Goal: Transaction & Acquisition: Obtain resource

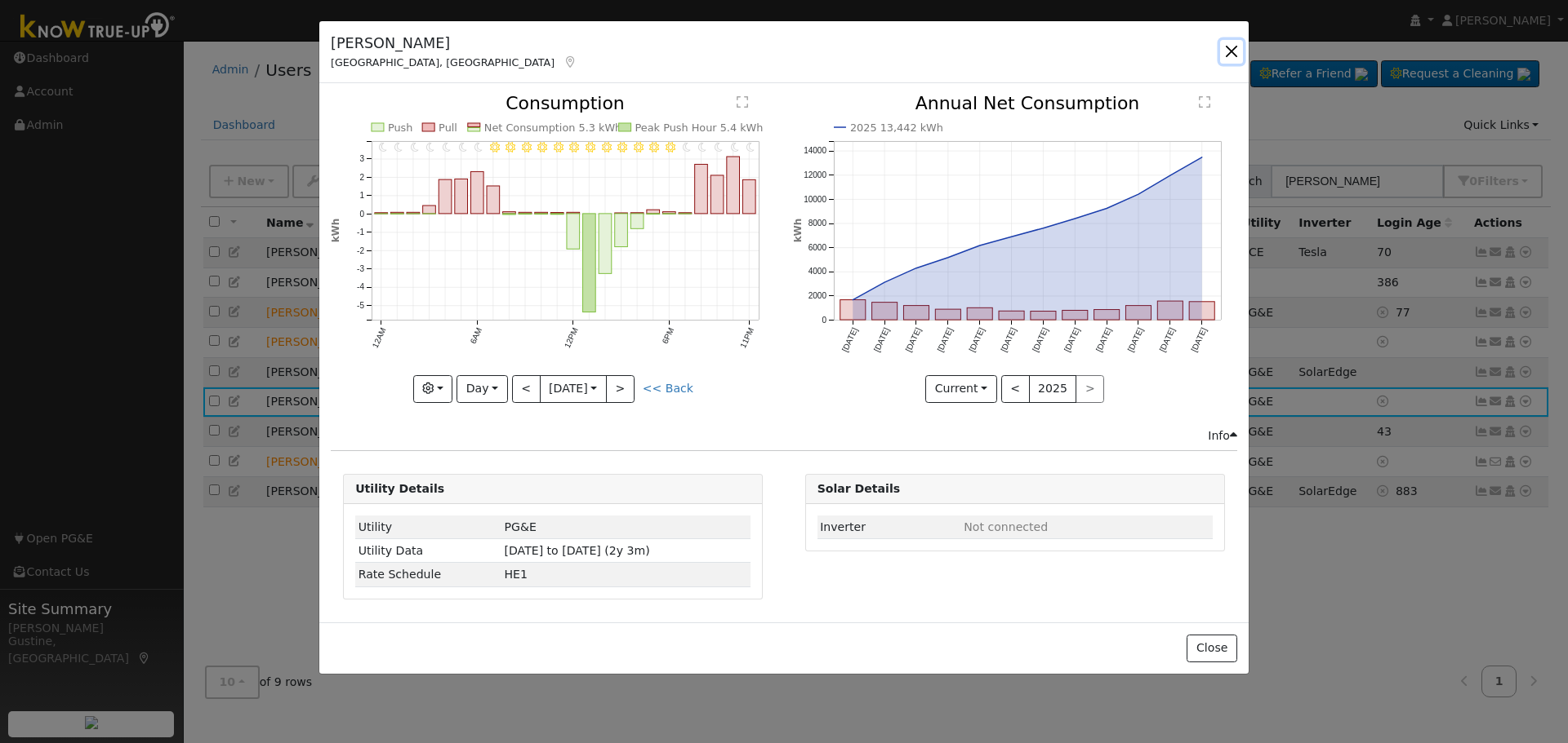
click at [1235, 55] on button "button" at bounding box center [1231, 51] width 23 height 23
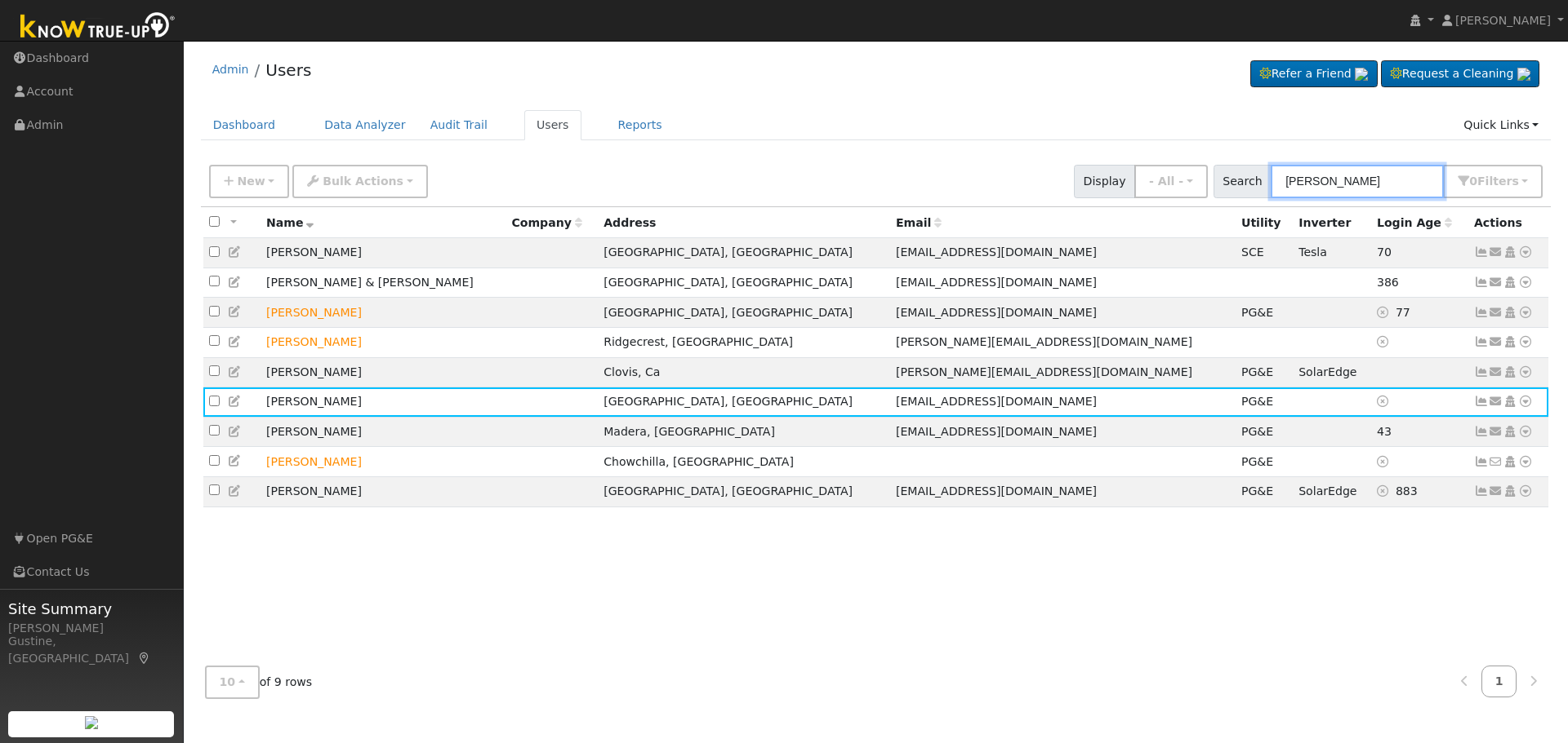
drag, startPoint x: 1373, startPoint y: 184, endPoint x: 755, endPoint y: 118, distance: 621.5
click at [987, 142] on div "Admin Users Refer a Friend Request a Cleaning" at bounding box center [876, 380] width 1367 height 663
type input "[PERSON_NAME]"
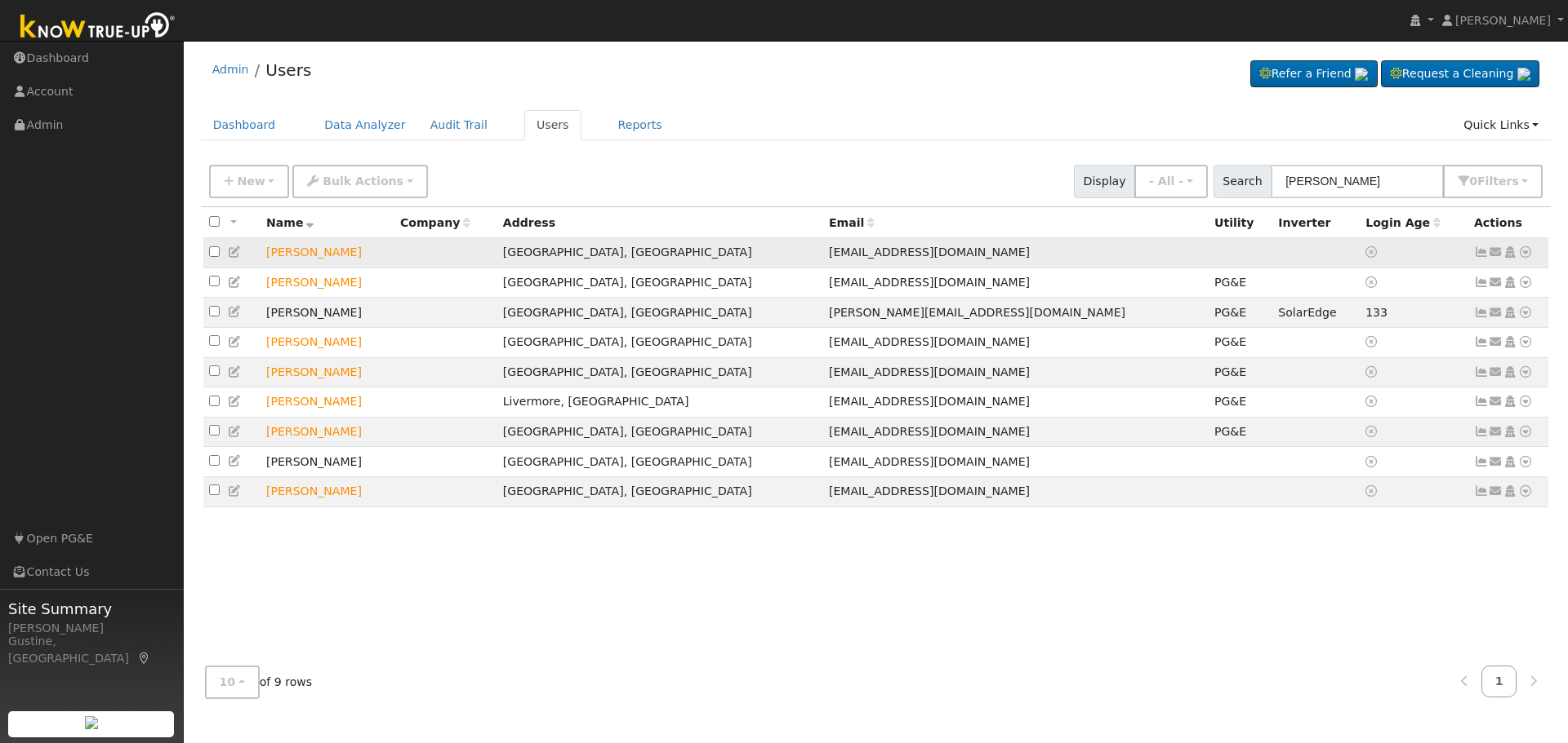
click at [748, 246] on td "[GEOGRAPHIC_DATA], [GEOGRAPHIC_DATA]" at bounding box center [659, 253] width 325 height 30
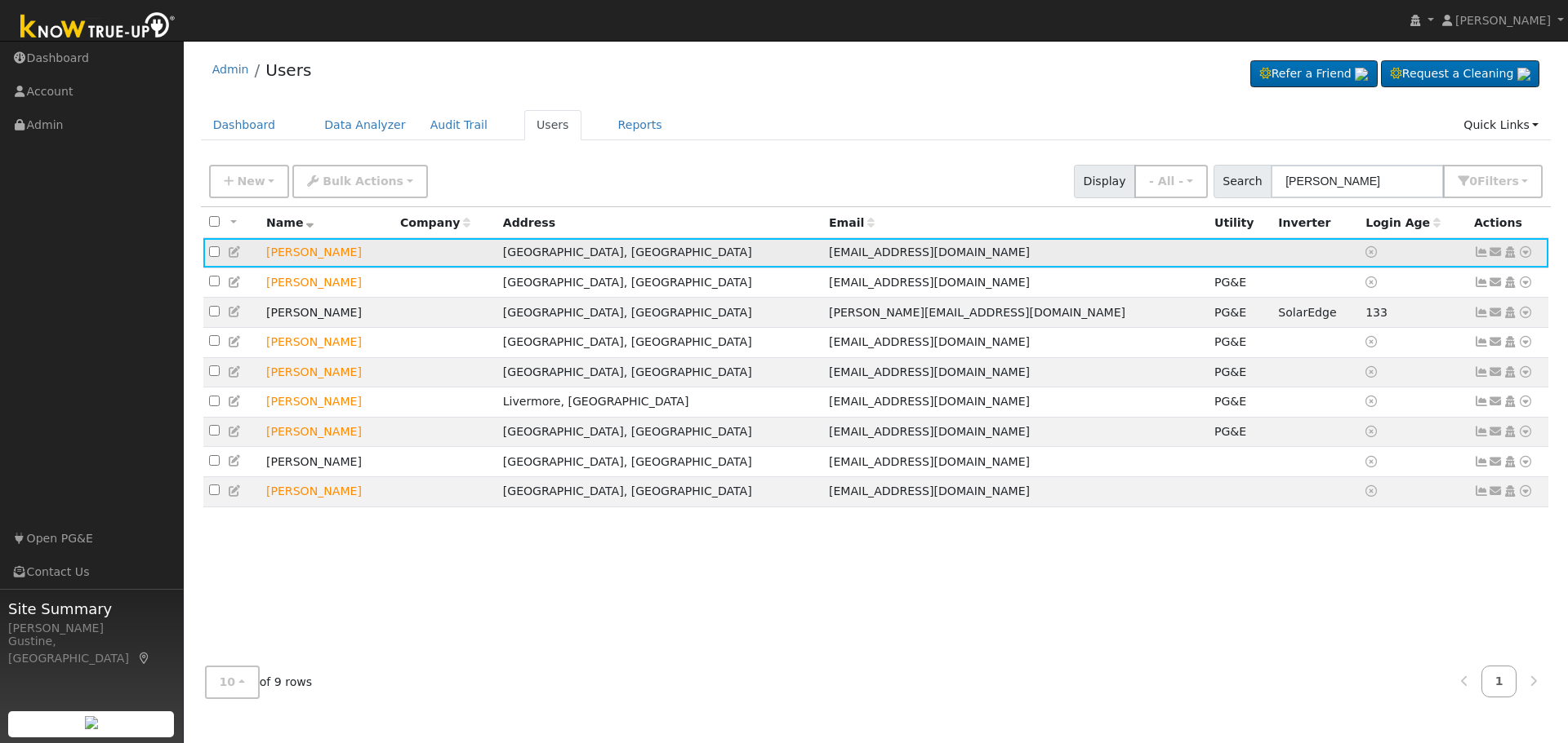
click at [1524, 251] on icon at bounding box center [1525, 252] width 14 height 12
click at [1348, 379] on link "Utility" at bounding box center [1356, 376] width 114 height 23
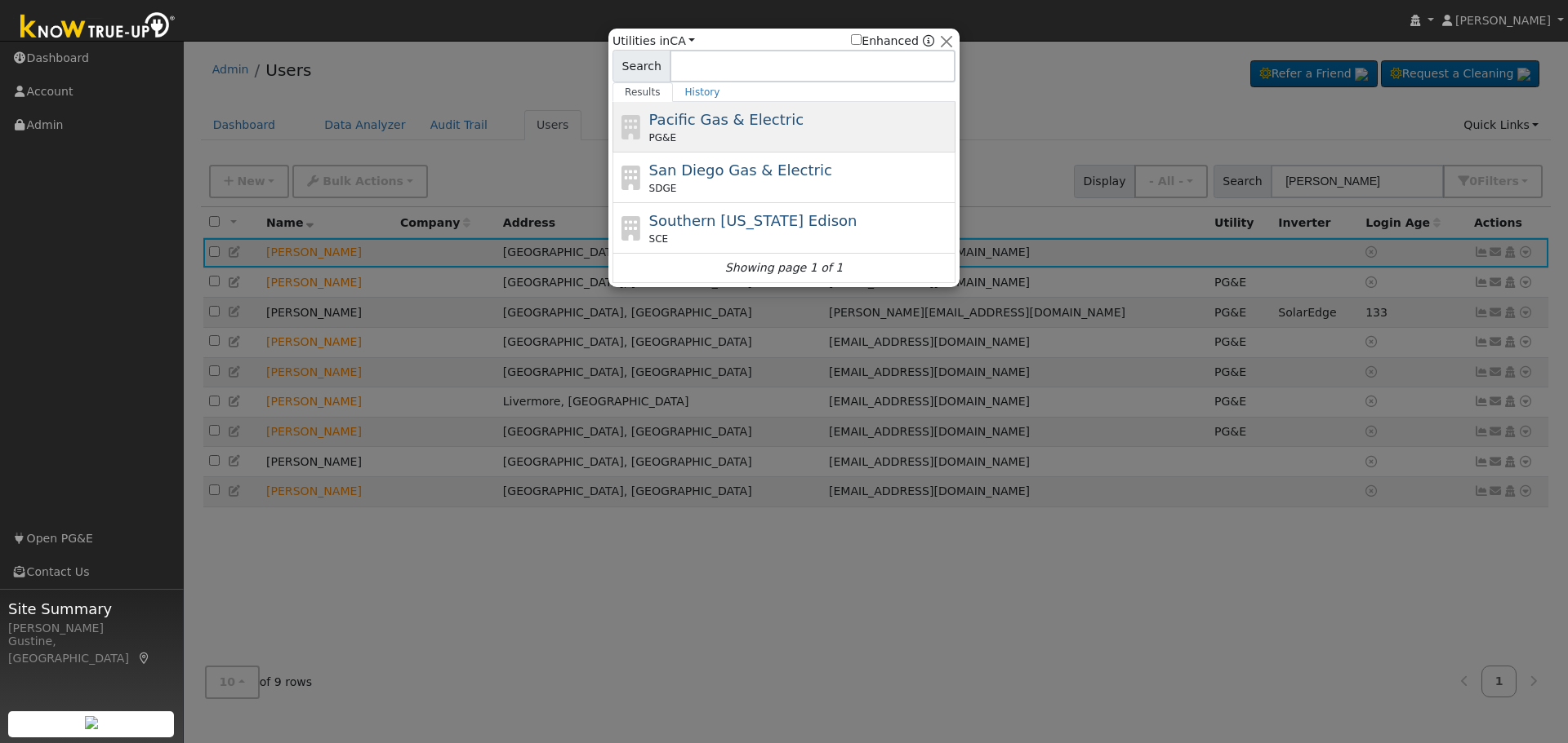
click at [724, 138] on div "PG&E" at bounding box center [800, 137] width 303 height 14
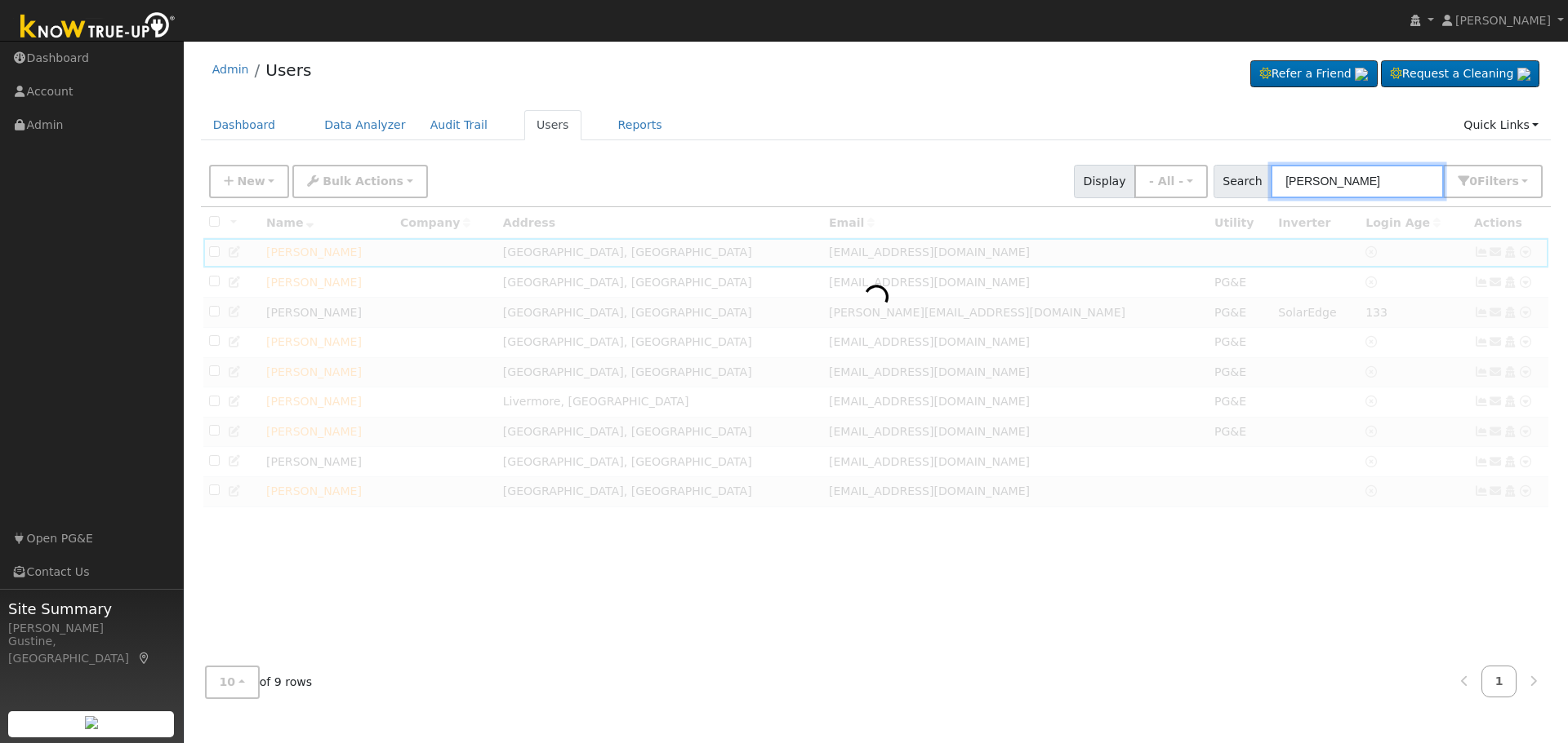
click at [1364, 182] on input "[PERSON_NAME]" at bounding box center [1357, 181] width 173 height 34
click at [1519, 264] on div at bounding box center [876, 430] width 1351 height 447
click at [1320, 187] on input "[PERSON_NAME]" at bounding box center [1357, 181] width 173 height 34
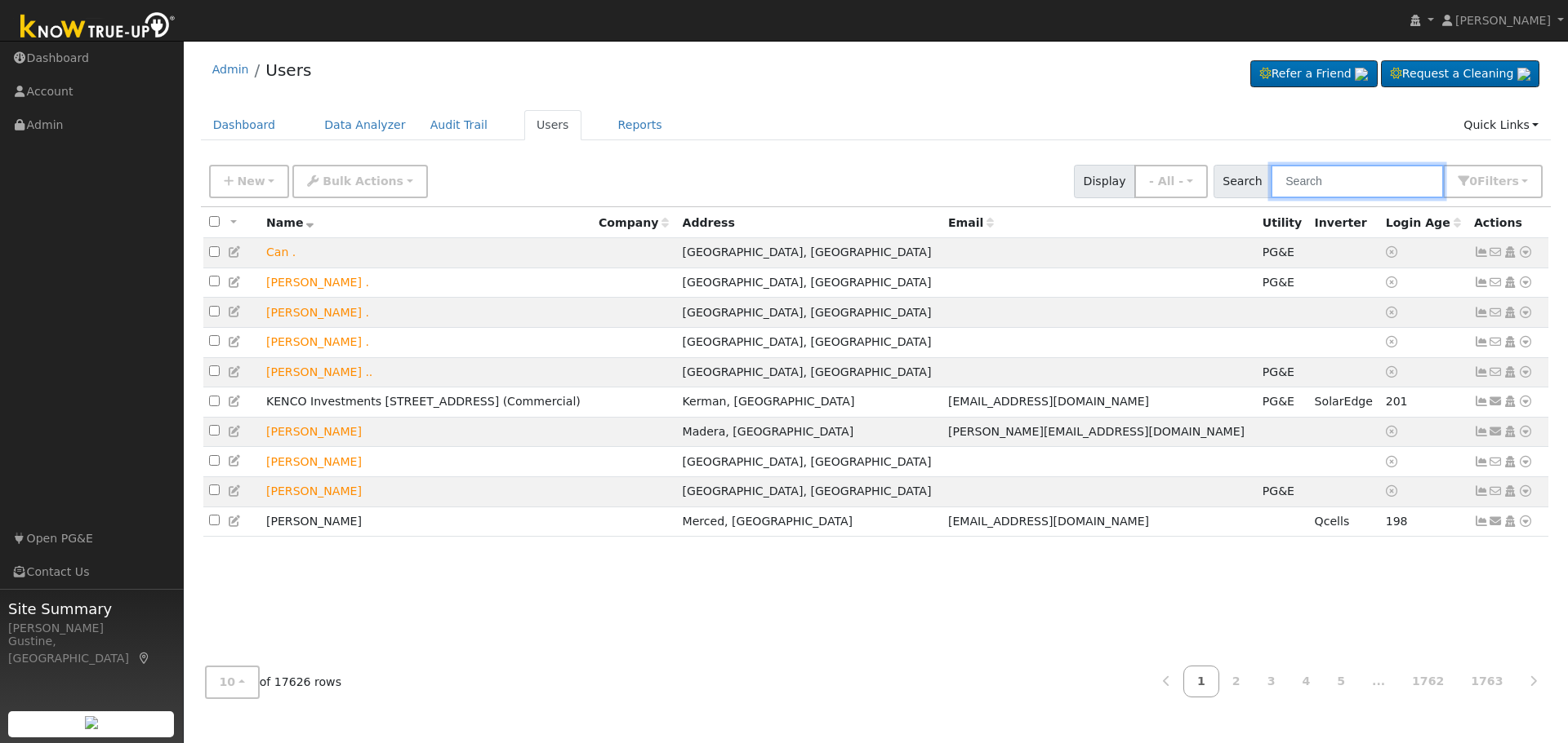
click at [1314, 168] on input "text" at bounding box center [1357, 181] width 173 height 34
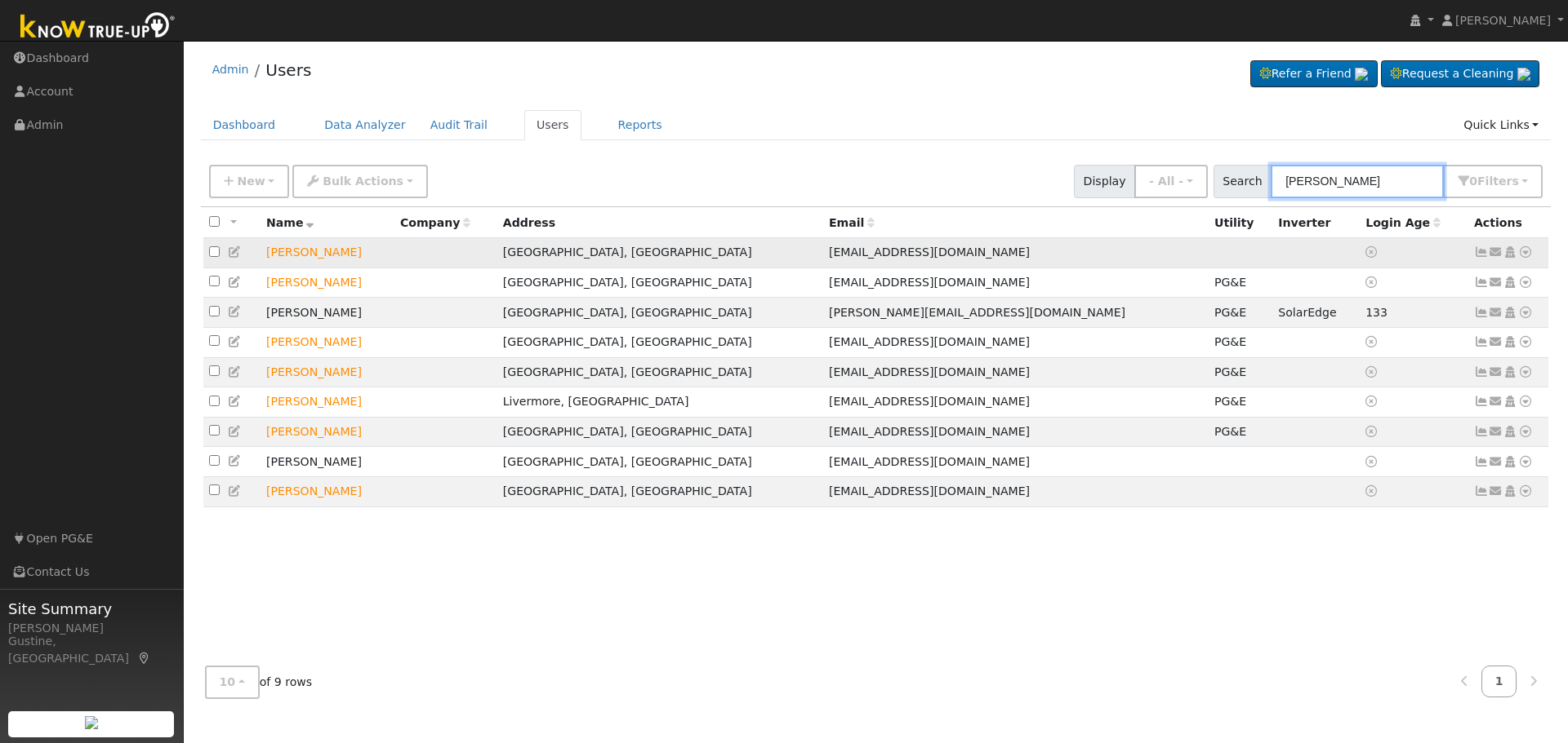
type input "[PERSON_NAME]"
click at [1524, 258] on icon at bounding box center [1525, 252] width 14 height 12
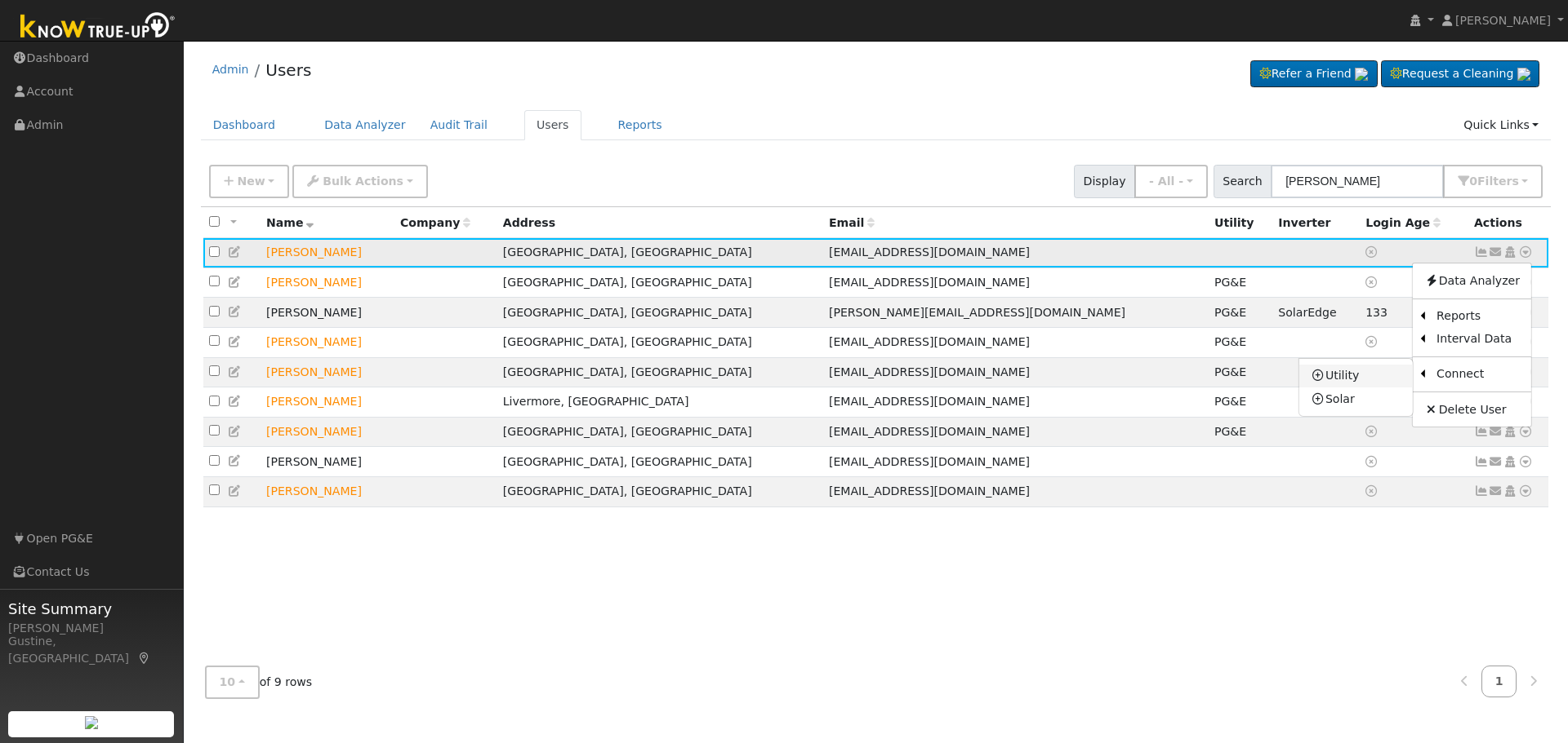
click at [1384, 384] on link "Utility" at bounding box center [1356, 376] width 114 height 23
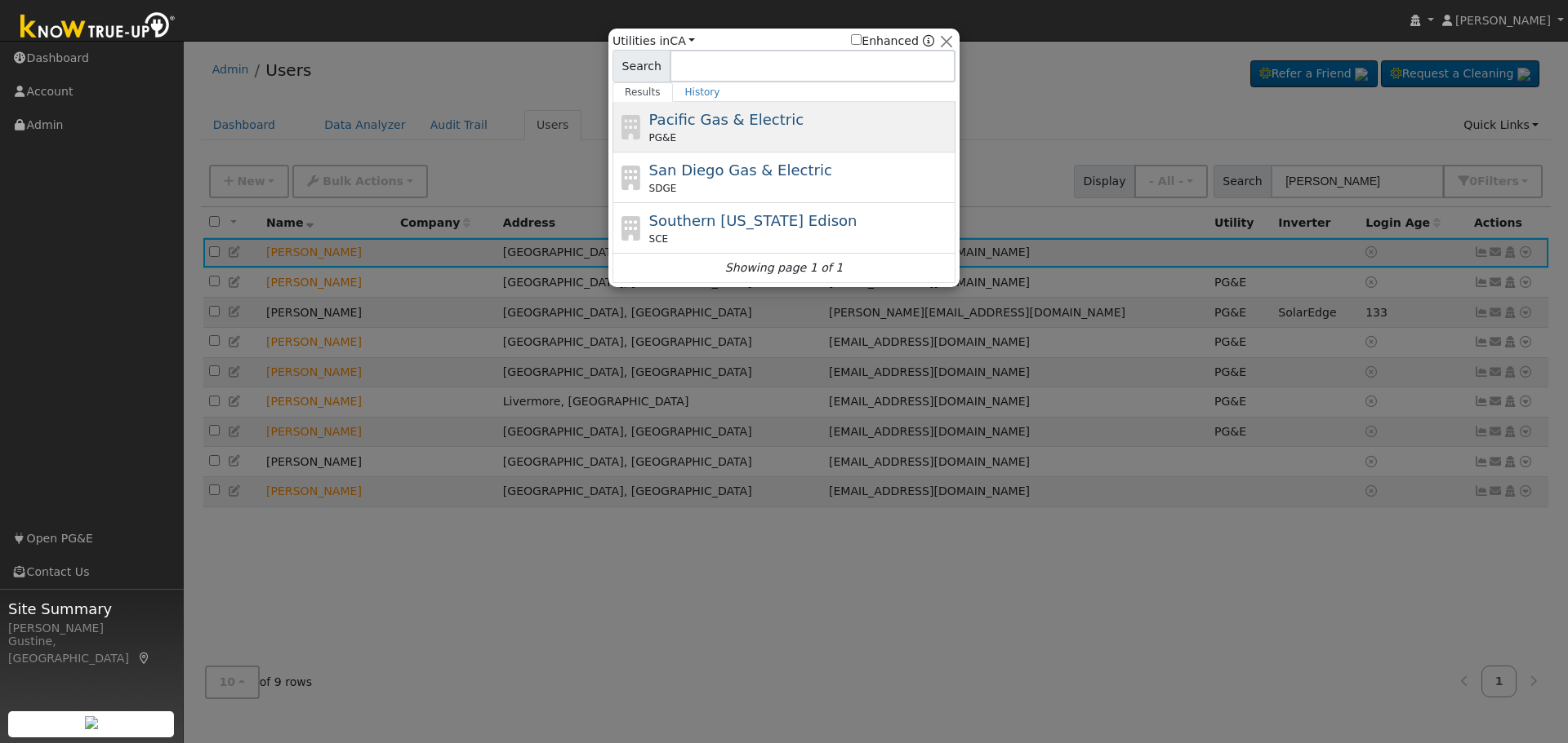
click at [757, 140] on div "PG&E" at bounding box center [800, 137] width 303 height 14
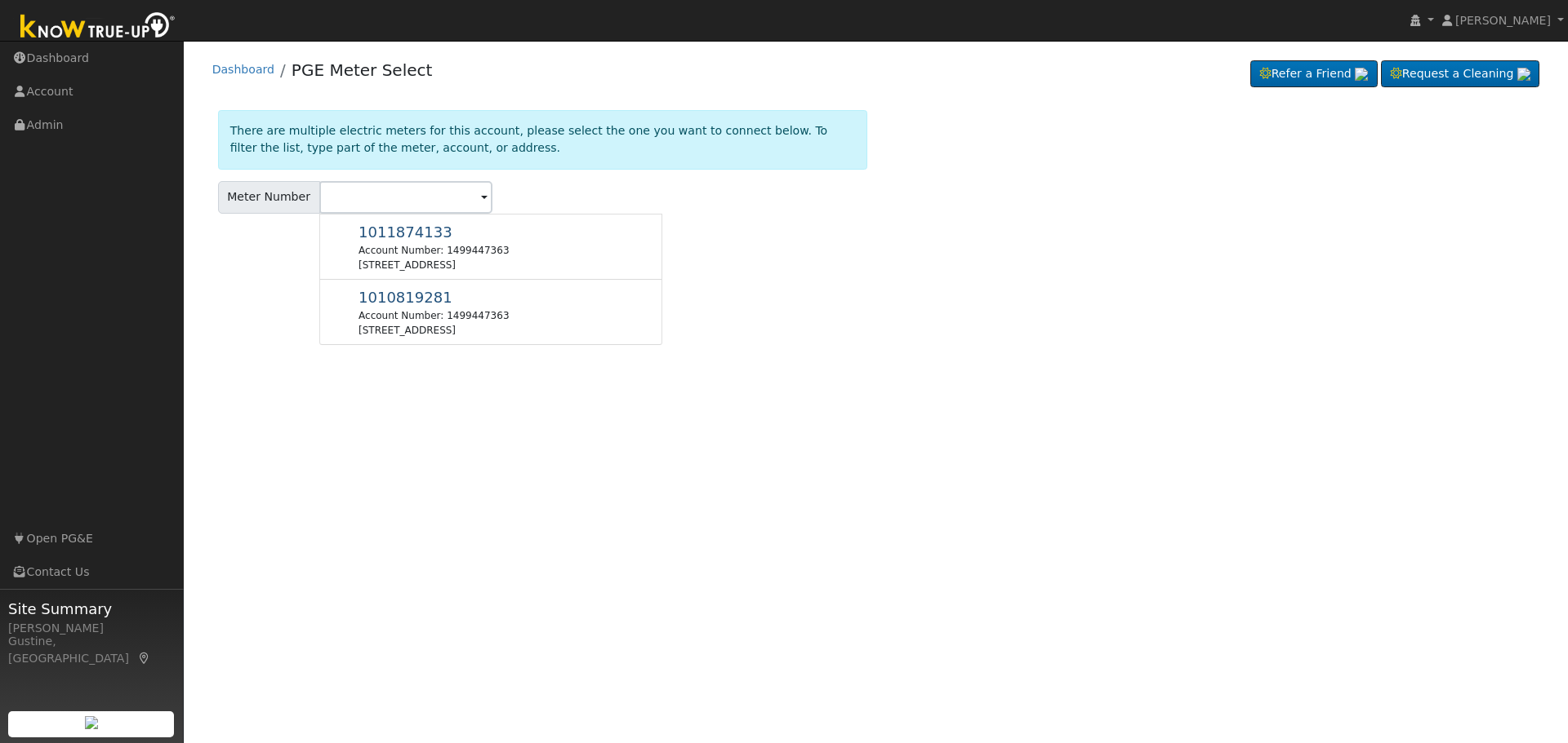
click at [334, 491] on div "User Profile First name Last name Email Email Notifications No Emails No Emails…" at bounding box center [875, 392] width 1384 height 702
click at [381, 476] on div "User Profile First name Last name Email Email Notifications No Emails No Emails…" at bounding box center [875, 392] width 1384 height 702
click at [352, 416] on div "User Profile First name Last name Email Email Notifications No Emails No Emails…" at bounding box center [875, 392] width 1384 height 702
click at [294, 389] on div "User Profile First name Last name Email Email Notifications No Emails No Emails…" at bounding box center [875, 392] width 1384 height 702
click at [481, 190] on span at bounding box center [484, 198] width 7 height 18
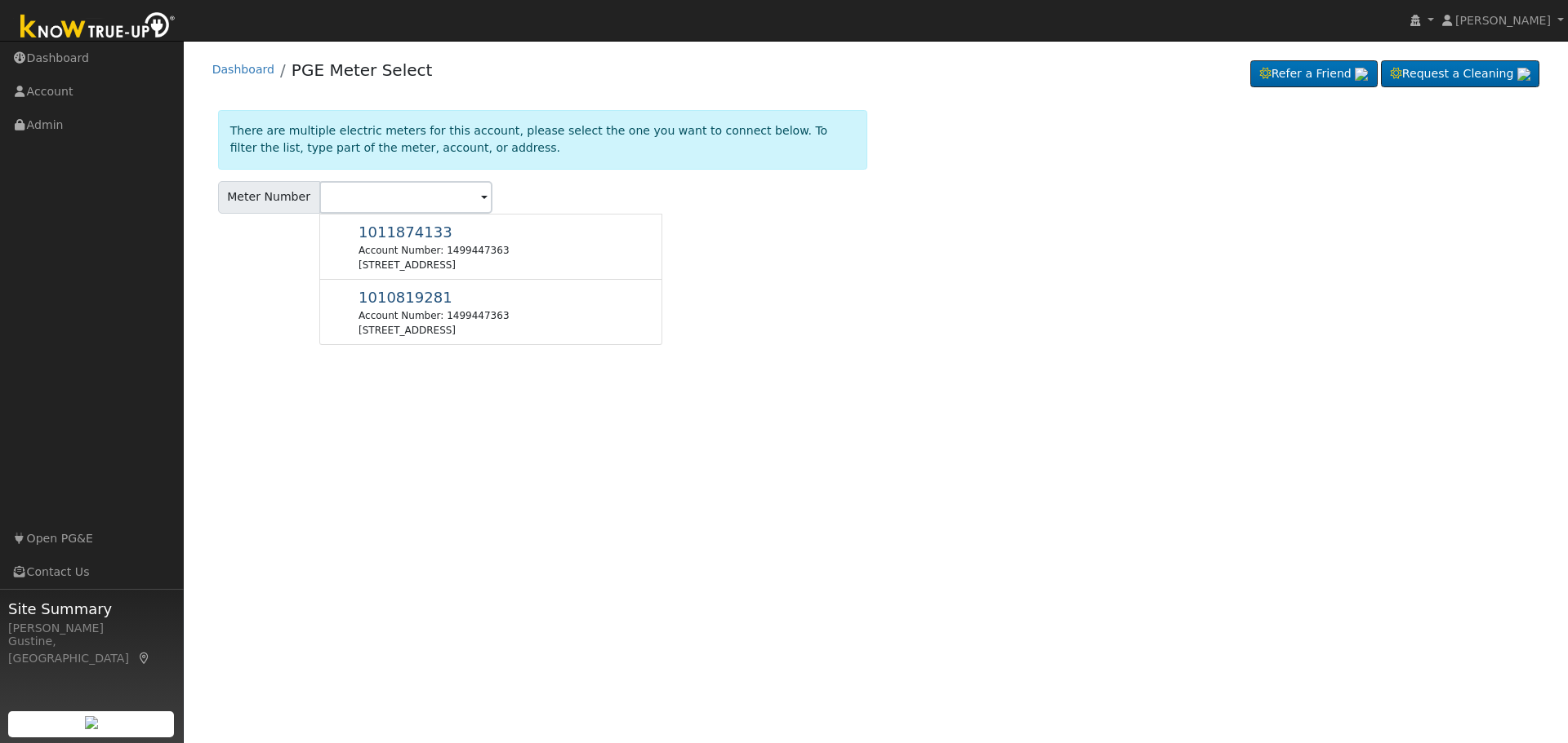
click at [481, 193] on span at bounding box center [484, 198] width 7 height 18
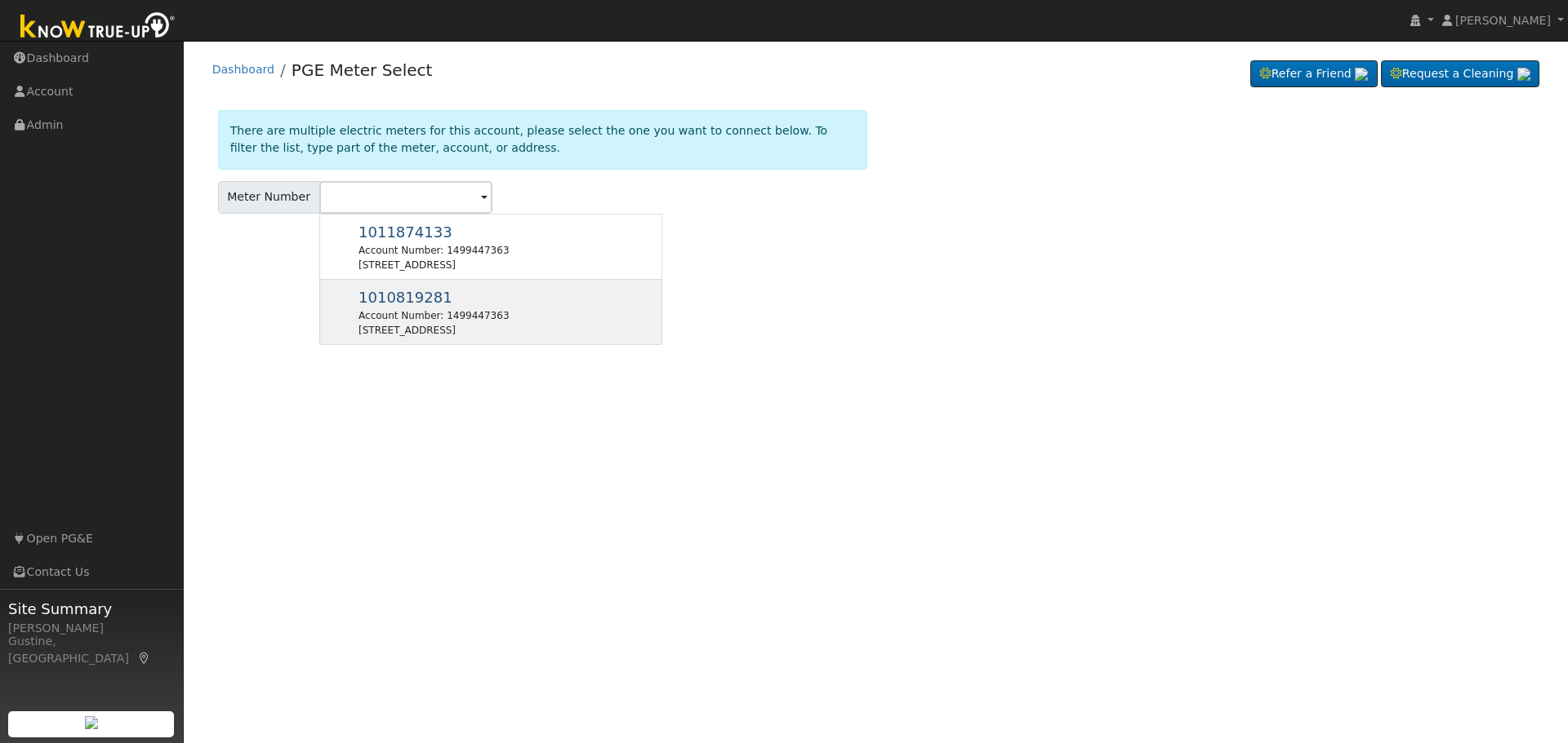
click at [495, 326] on div "6515 N Sequoia Dr, Fresno, CA 93711" at bounding box center [434, 330] width 151 height 14
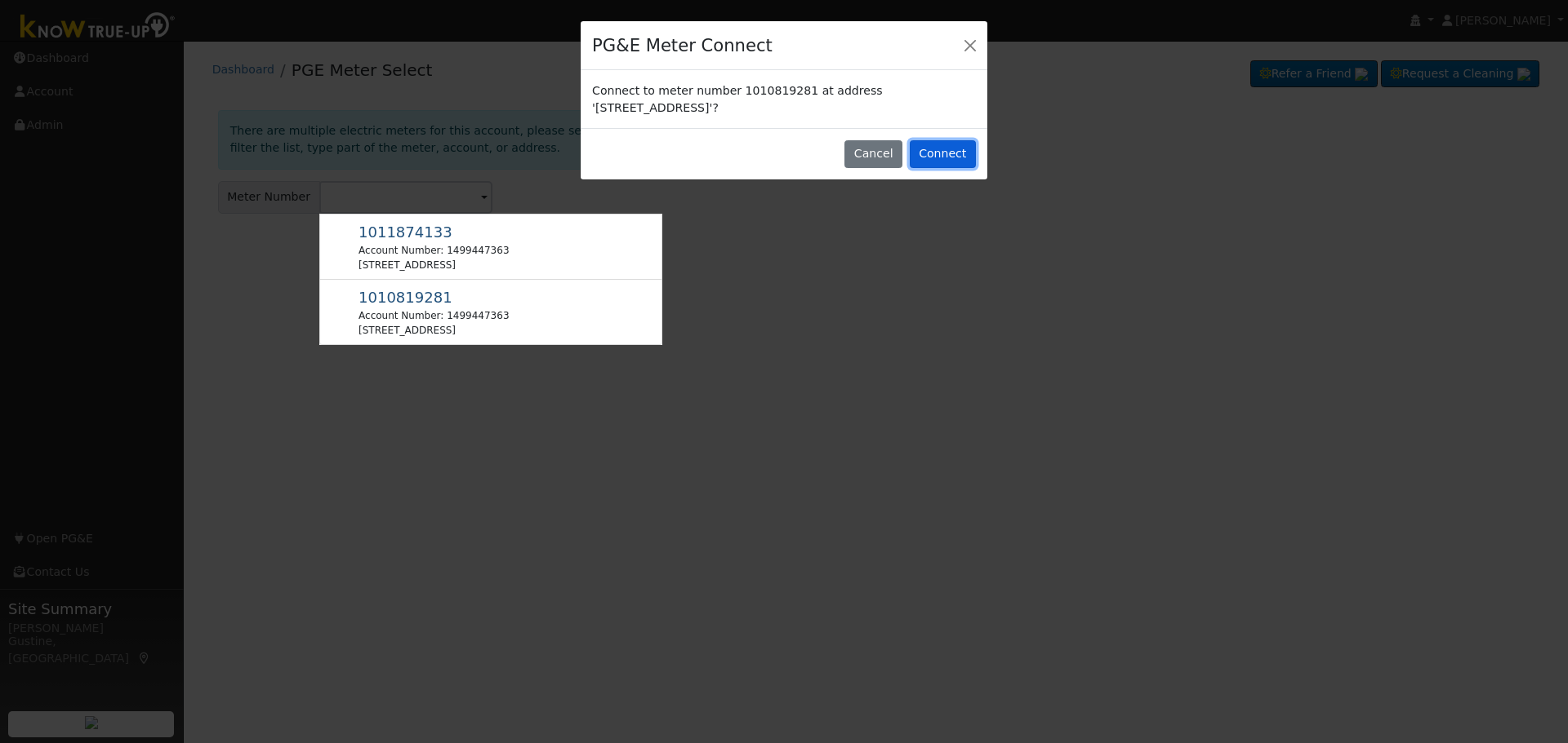
click at [949, 150] on button "Connect" at bounding box center [942, 153] width 66 height 28
